Goal: Information Seeking & Learning: Check status

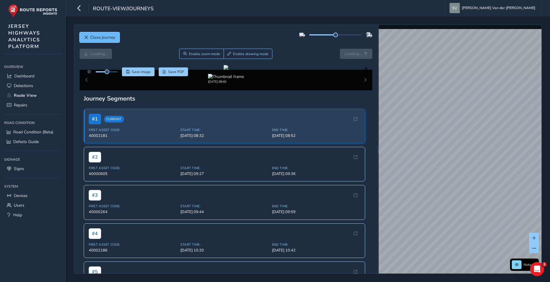
click at [83, 36] on button "Close journey" at bounding box center [100, 37] width 40 height 10
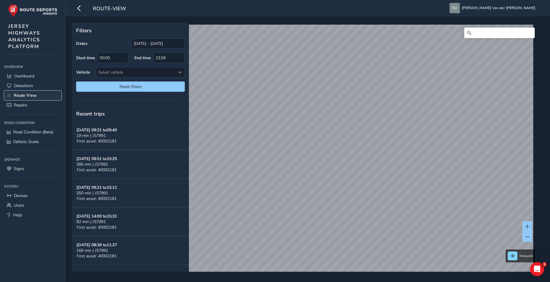
click at [27, 95] on span "Route View" at bounding box center [25, 96] width 23 height 6
click at [28, 75] on span "Dashboard" at bounding box center [24, 76] width 20 height 6
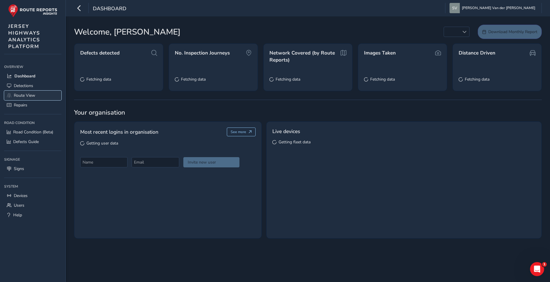
click at [23, 95] on span "Route View" at bounding box center [24, 96] width 21 height 6
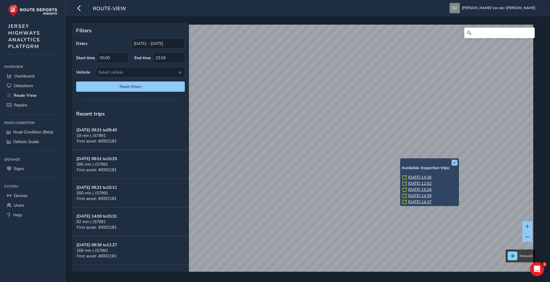
click at [417, 177] on link "[DATE] 14:36" at bounding box center [419, 177] width 23 height 5
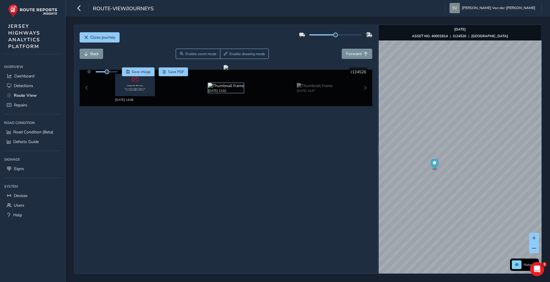
click at [224, 83] on img at bounding box center [226, 86] width 36 height 6
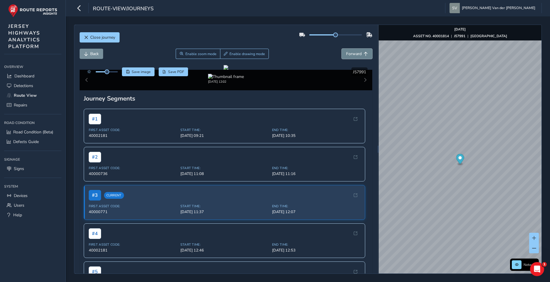
click at [352, 53] on span "Forward" at bounding box center [354, 54] width 16 height 6
click at [80, 53] on button "Back" at bounding box center [91, 54] width 23 height 10
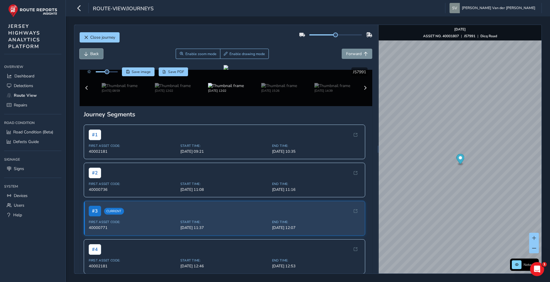
click at [85, 52] on span "Back" at bounding box center [86, 54] width 4 height 4
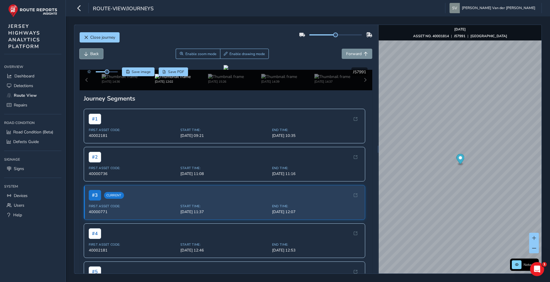
click at [86, 51] on button "Back" at bounding box center [91, 54] width 23 height 10
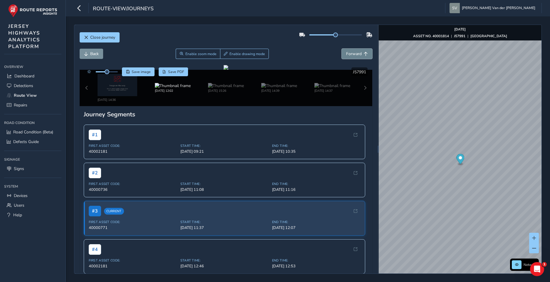
click at [341, 54] on button "Forward" at bounding box center [356, 54] width 31 height 10
click at [348, 54] on span "Forward" at bounding box center [354, 54] width 16 height 6
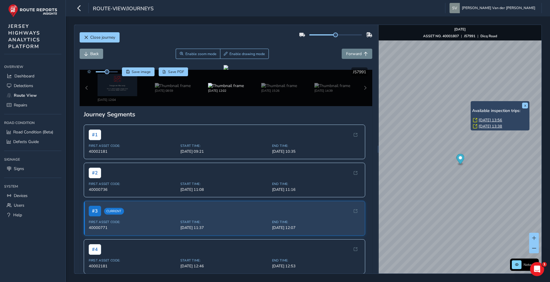
click at [471, 102] on div "x Available inspection trips: [DATE] 13:56 [DATE] 13:38" at bounding box center [499, 115] width 59 height 29
click at [481, 120] on link "[DATE] 13:56" at bounding box center [489, 120] width 23 height 5
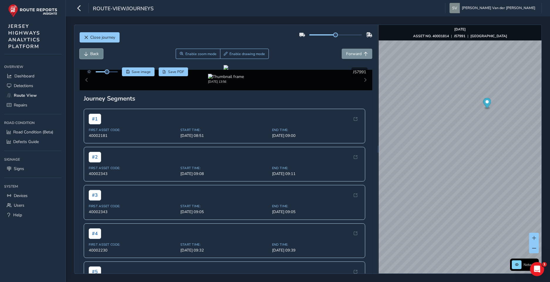
click at [88, 53] on button "Back" at bounding box center [91, 54] width 23 height 10
click at [351, 55] on span "Forward" at bounding box center [354, 54] width 16 height 6
click at [89, 50] on button "Back" at bounding box center [91, 54] width 23 height 10
click at [89, 51] on button "Back" at bounding box center [91, 54] width 23 height 10
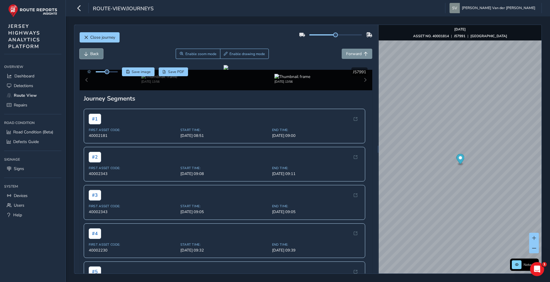
click at [89, 51] on button "Back" at bounding box center [91, 54] width 23 height 10
click at [341, 55] on button "Forward" at bounding box center [356, 54] width 31 height 10
click at [357, 235] on div "Close journey Back Enable zoom mode Enable drawing mode Forward Click and Drag …" at bounding box center [307, 150] width 467 height 250
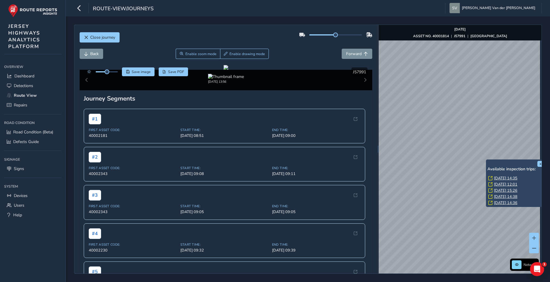
click at [496, 179] on link "[DATE] 14:35" at bounding box center [505, 178] width 23 height 5
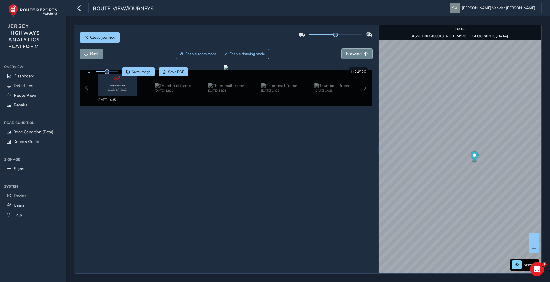
click at [348, 56] on span "Forward" at bounding box center [354, 54] width 16 height 6
click at [169, 89] on img at bounding box center [173, 86] width 36 height 6
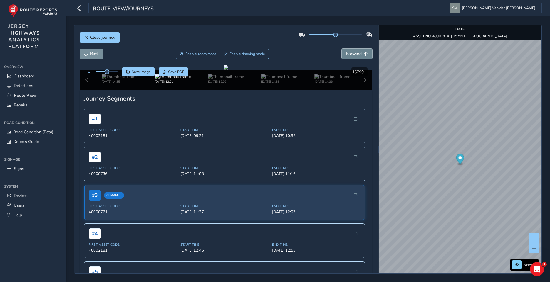
click at [351, 56] on span "Forward" at bounding box center [354, 54] width 16 height 6
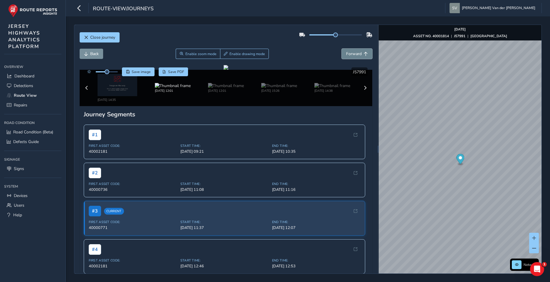
click at [351, 56] on span "Forward" at bounding box center [354, 54] width 16 height 6
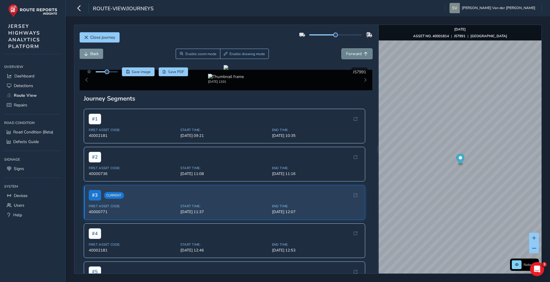
click at [351, 56] on span "Forward" at bounding box center [354, 54] width 16 height 6
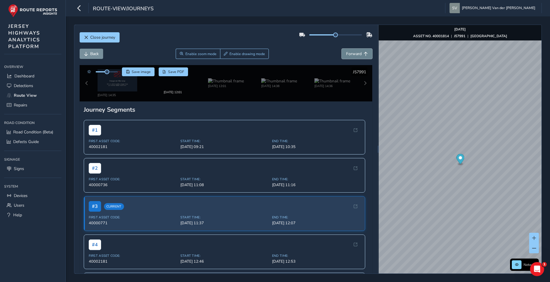
click at [351, 56] on span "Forward" at bounding box center [354, 54] width 16 height 6
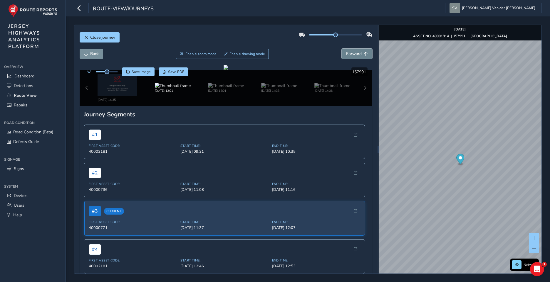
click at [351, 55] on span "Forward" at bounding box center [354, 54] width 16 height 6
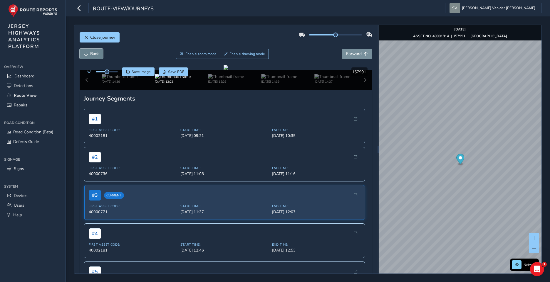
click at [87, 51] on button "Back" at bounding box center [91, 54] width 23 height 10
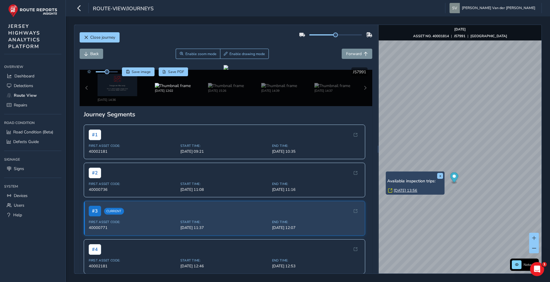
click at [401, 193] on link "[DATE] 13:56" at bounding box center [404, 190] width 23 height 5
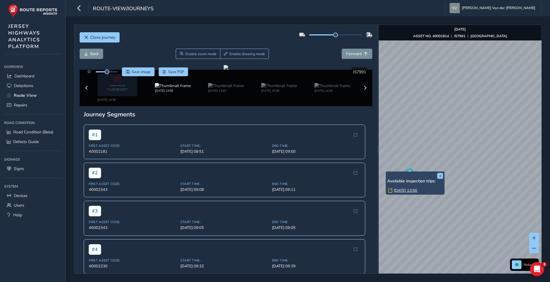
click at [402, 191] on link "[DATE] 13:56" at bounding box center [404, 190] width 23 height 5
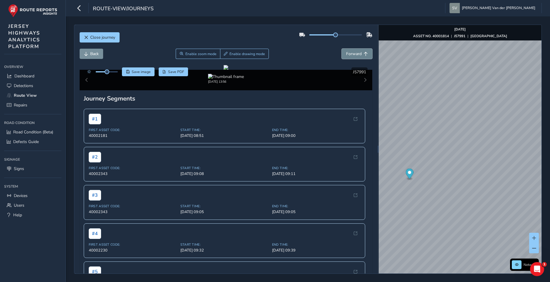
click at [345, 58] on button "Forward" at bounding box center [356, 54] width 31 height 10
click at [359, 51] on button "Forward" at bounding box center [356, 54] width 31 height 10
click at [353, 53] on span "Forward" at bounding box center [354, 54] width 16 height 6
click at [349, 51] on button "Forward" at bounding box center [356, 54] width 31 height 10
click at [348, 54] on span "Forward" at bounding box center [354, 54] width 16 height 6
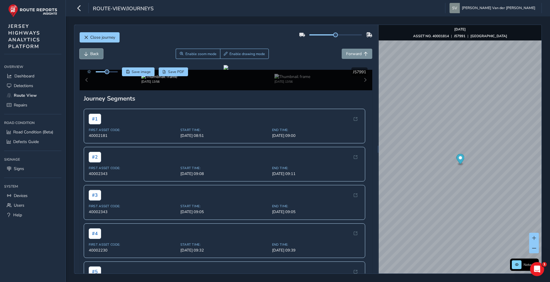
click at [83, 54] on button "Back" at bounding box center [91, 54] width 23 height 10
click at [82, 55] on button "Back" at bounding box center [91, 54] width 23 height 10
